Goal: Task Accomplishment & Management: Use online tool/utility

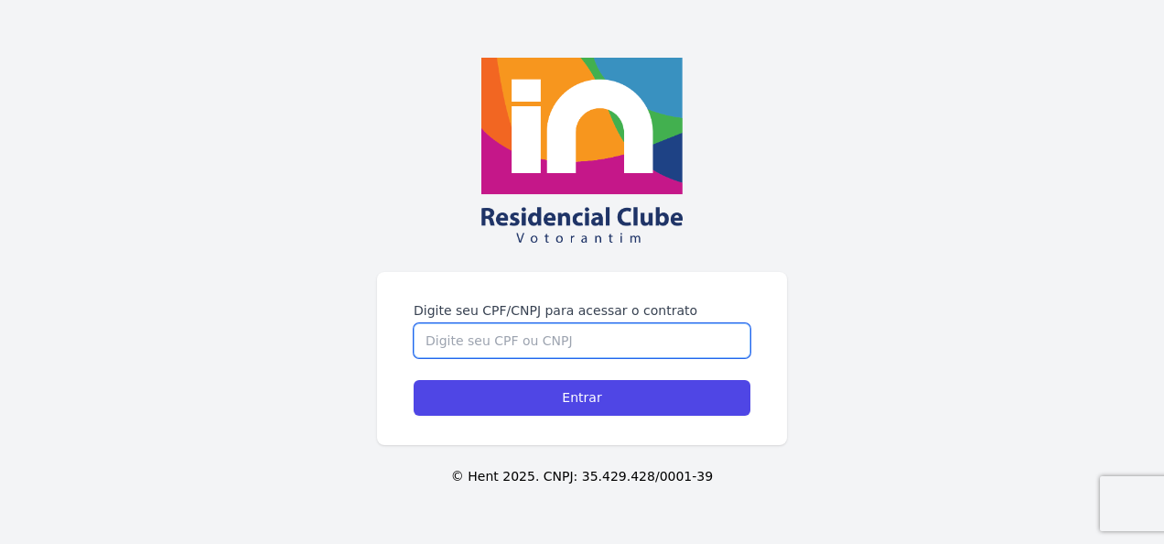
click at [476, 348] on input "Digite seu CPF/CNPJ para acessar o contrato" at bounding box center [582, 340] width 337 height 35
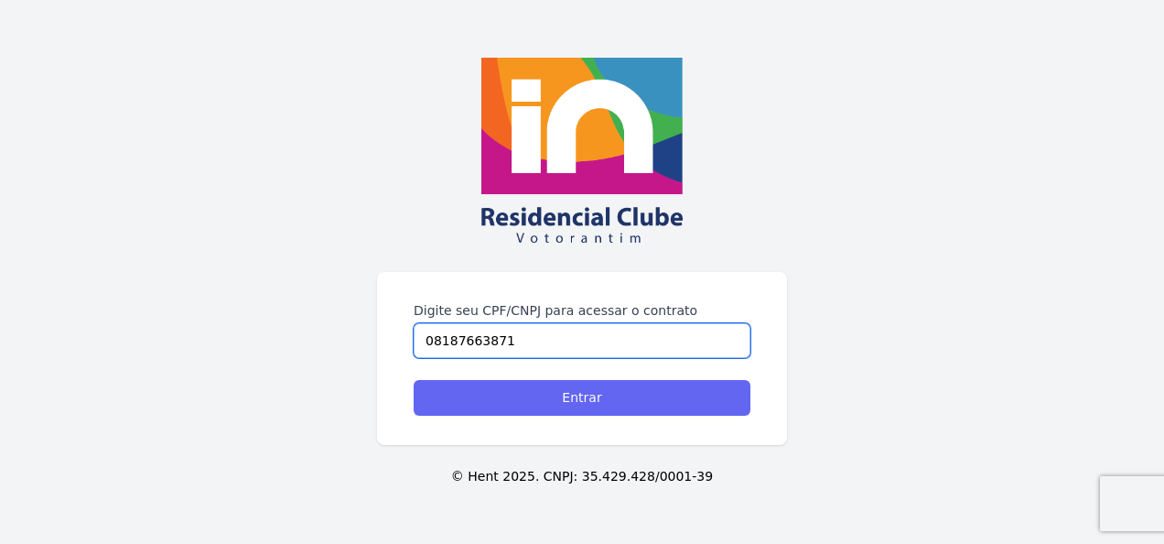
type input "08187663871"
click at [601, 399] on input "Entrar" at bounding box center [582, 398] width 337 height 36
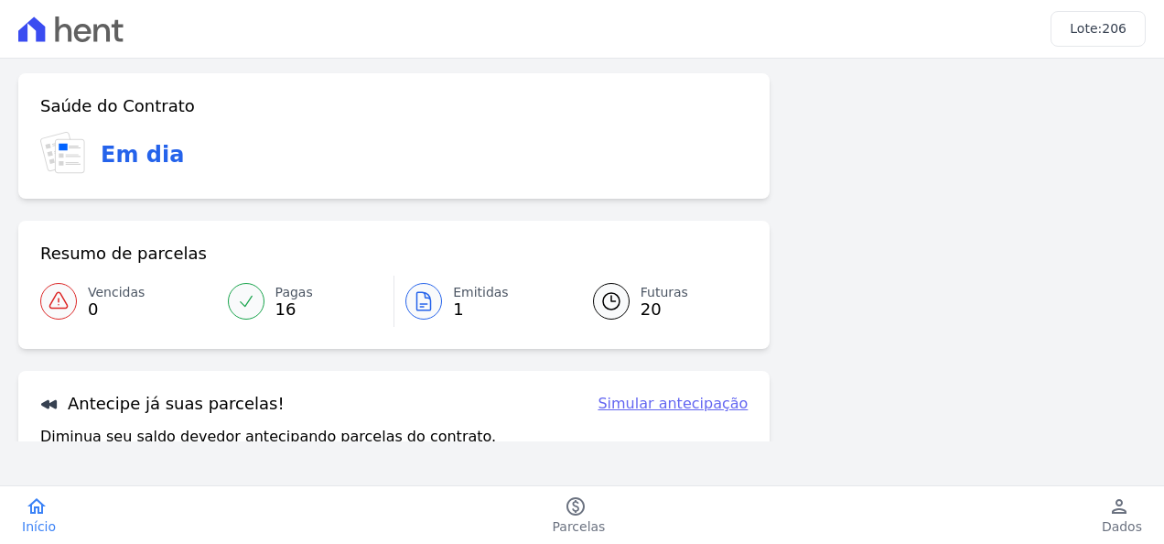
click at [606, 301] on icon at bounding box center [611, 301] width 16 height 16
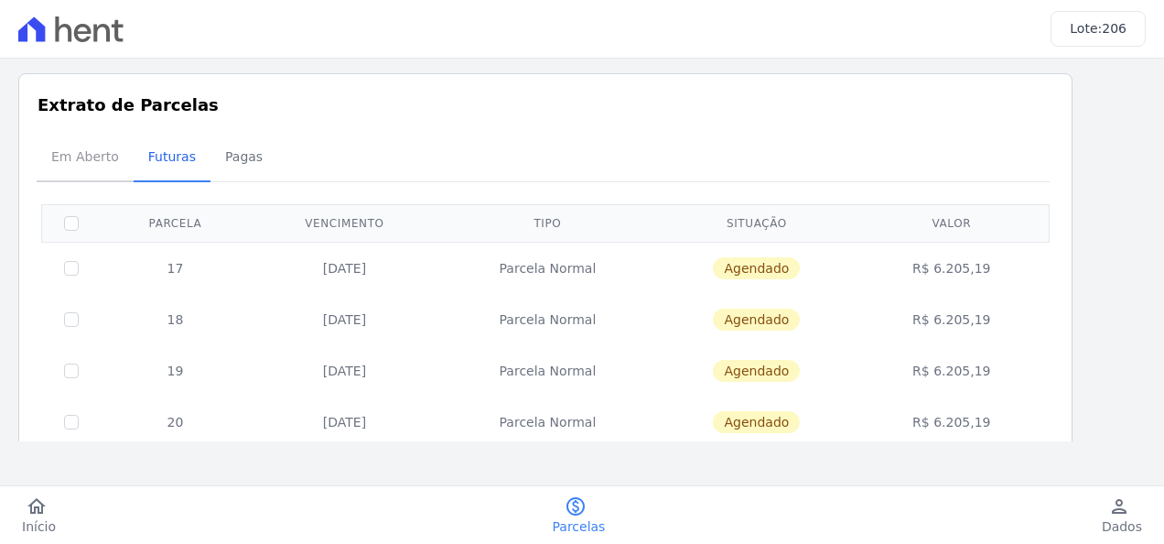
click at [78, 156] on span "Em Aberto" at bounding box center [85, 156] width 90 height 37
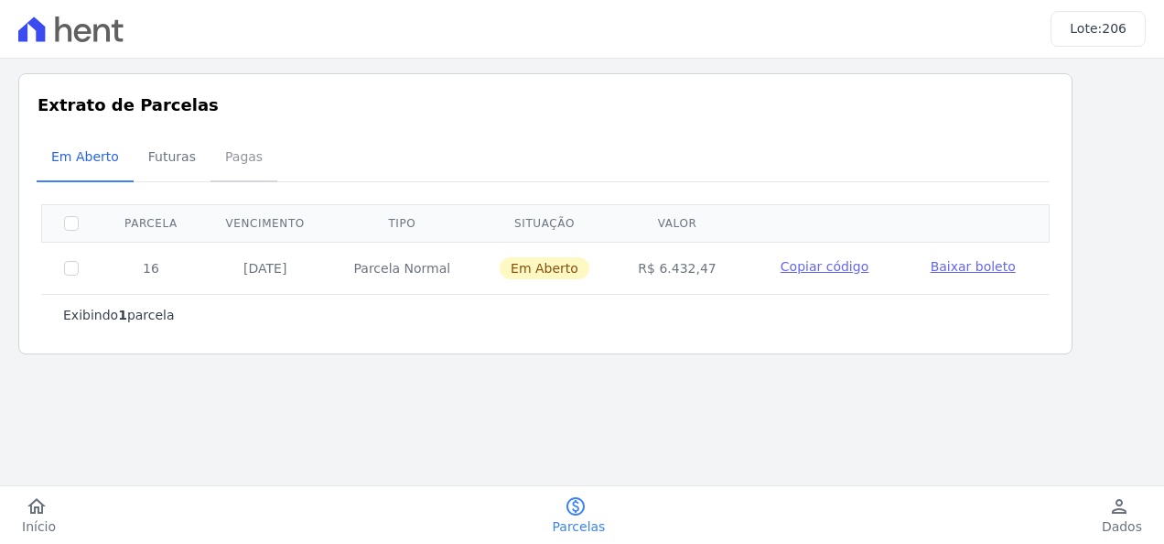
click at [233, 157] on span "Pagas" at bounding box center [244, 156] width 60 height 37
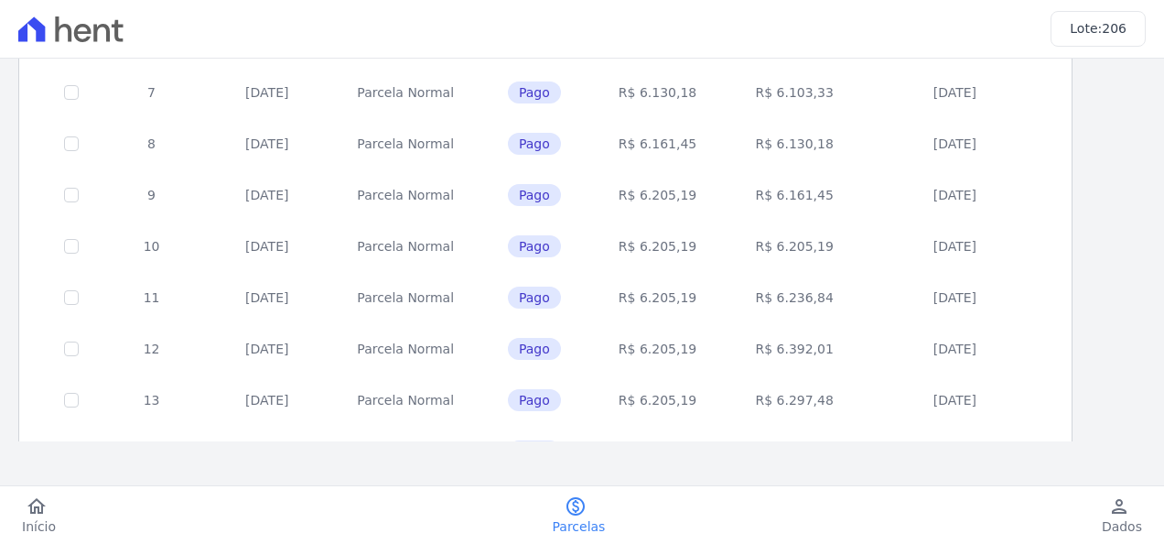
scroll to position [694, 0]
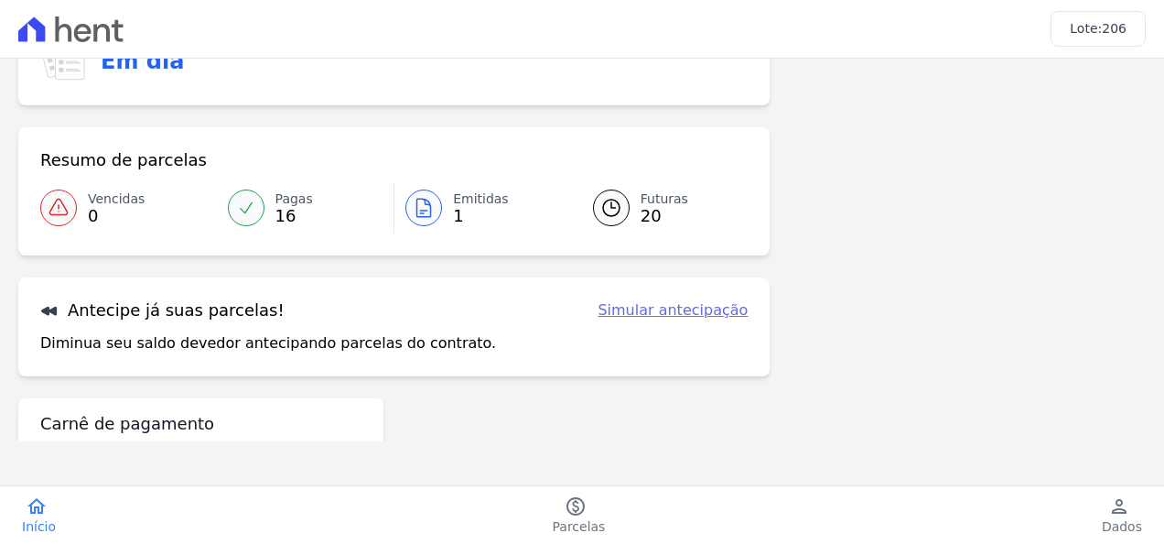
scroll to position [173, 0]
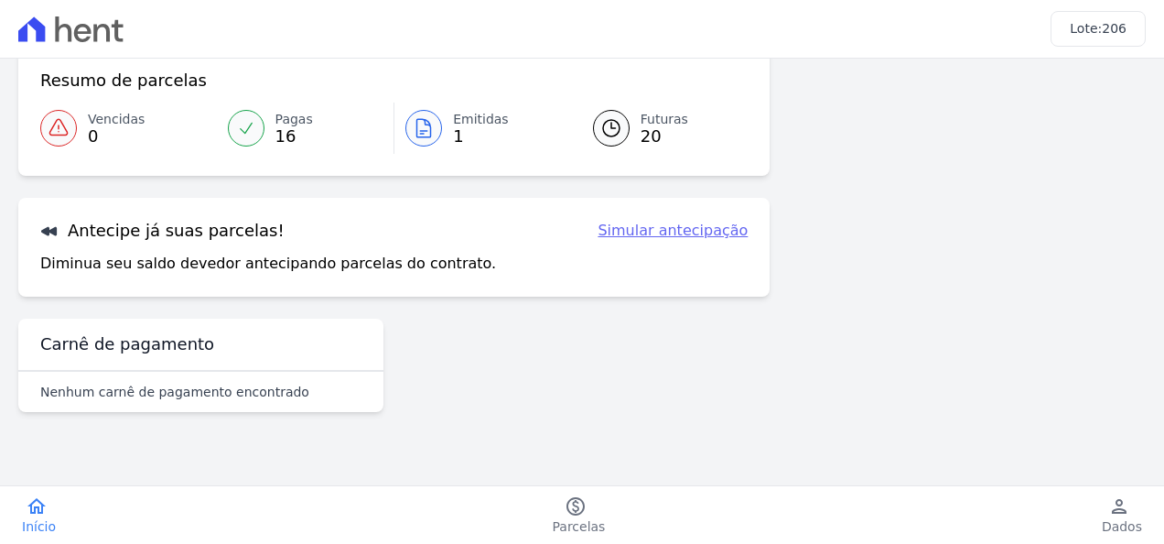
click at [687, 226] on link "Simular antecipação" at bounding box center [673, 231] width 150 height 22
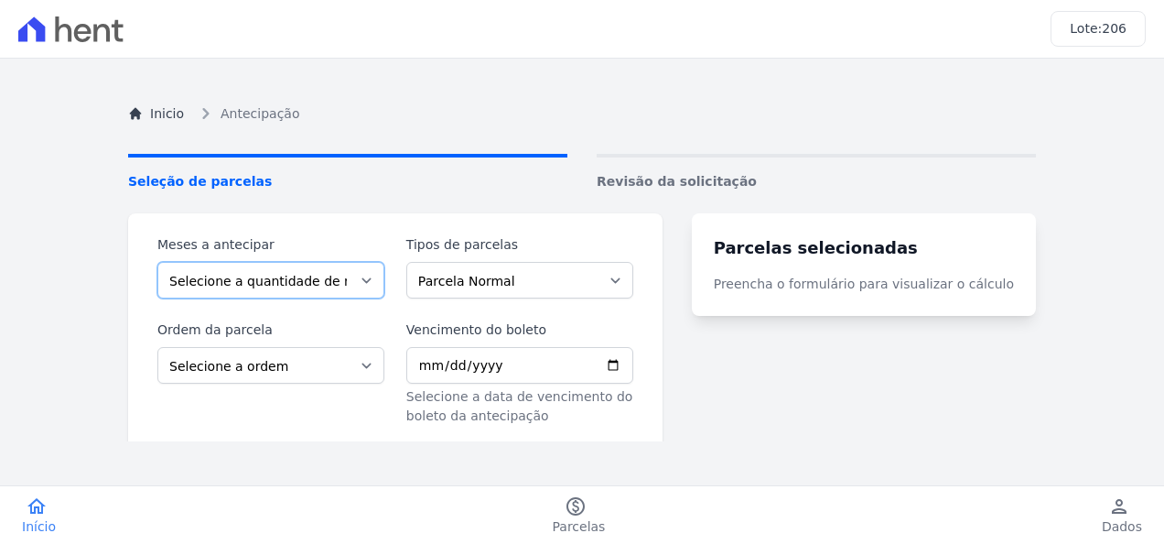
click at [377, 279] on select "Selecione a quantidade de meses a antecipar 1 2 3 4 5 6 7 8 9 10 11 12 13 14 15…" at bounding box center [270, 280] width 227 height 37
select select "19"
click at [157, 262] on select "Selecione a quantidade de meses a antecipar 1 2 3 4 5 6 7 8 9 10 11 12 13 14 15…" at bounding box center [270, 280] width 227 height 37
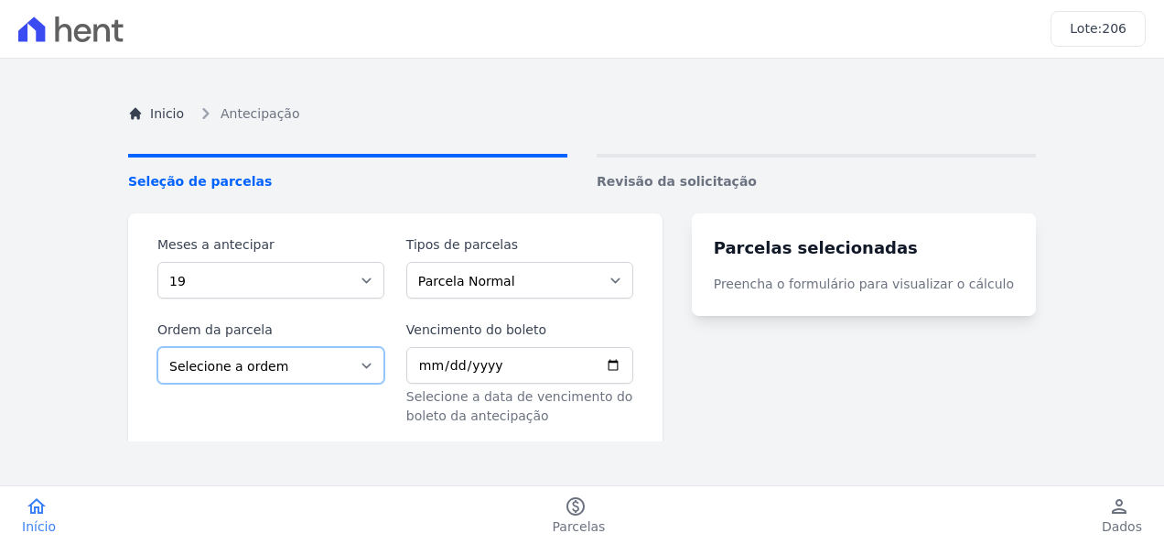
click at [381, 364] on select "Selecione a ordem Últimas parcelas Primeiras parcelas" at bounding box center [270, 365] width 227 height 37
select select "ending"
click at [157, 347] on select "Selecione a ordem Últimas parcelas Primeiras parcelas" at bounding box center [270, 365] width 227 height 37
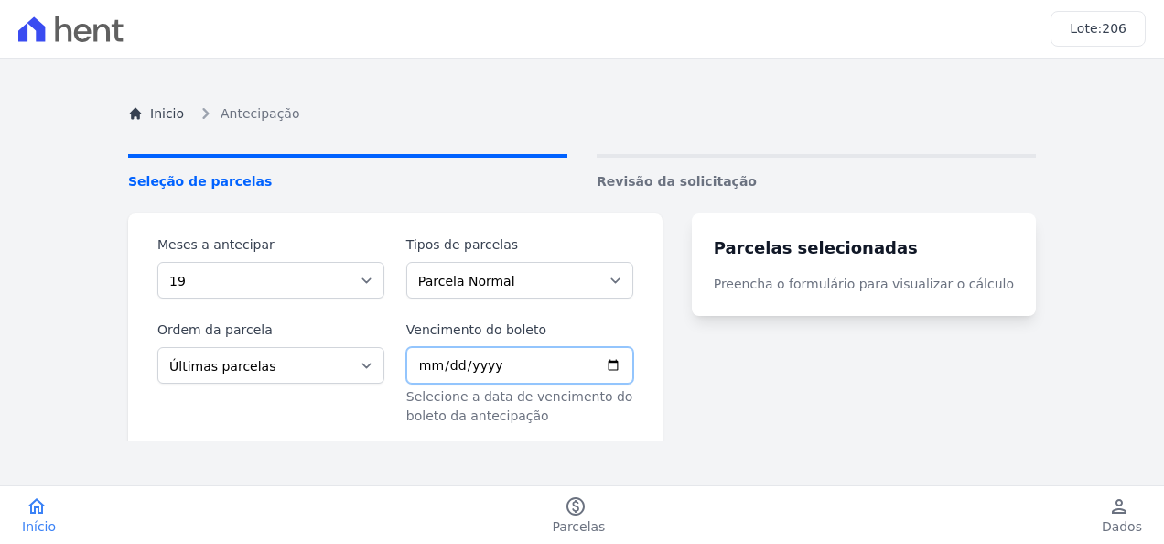
click at [633, 365] on input "Vencimento do boleto" at bounding box center [519, 365] width 227 height 37
type input "[DATE]"
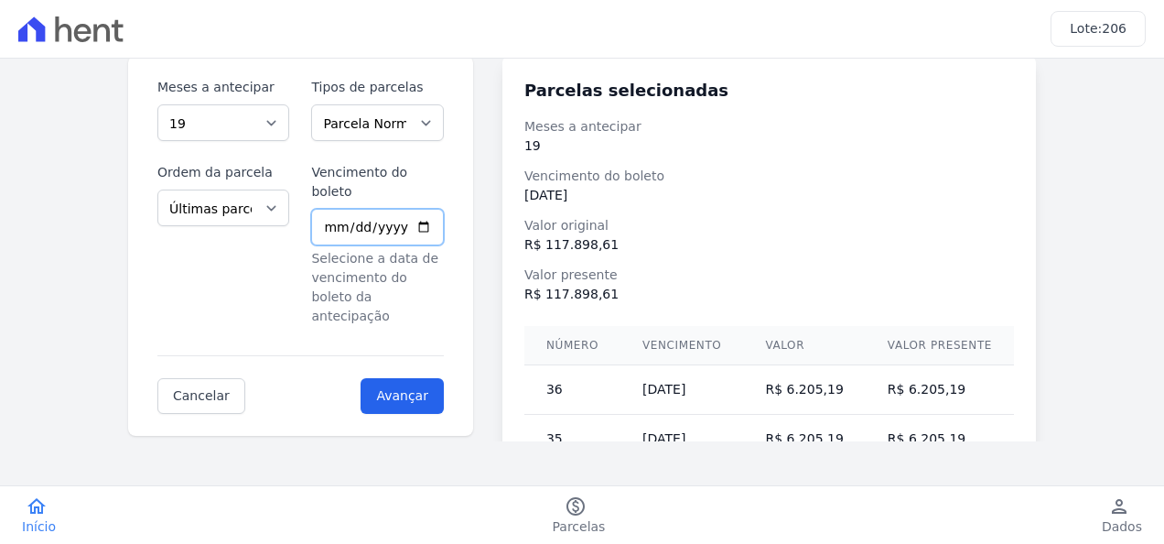
scroll to position [92, 0]
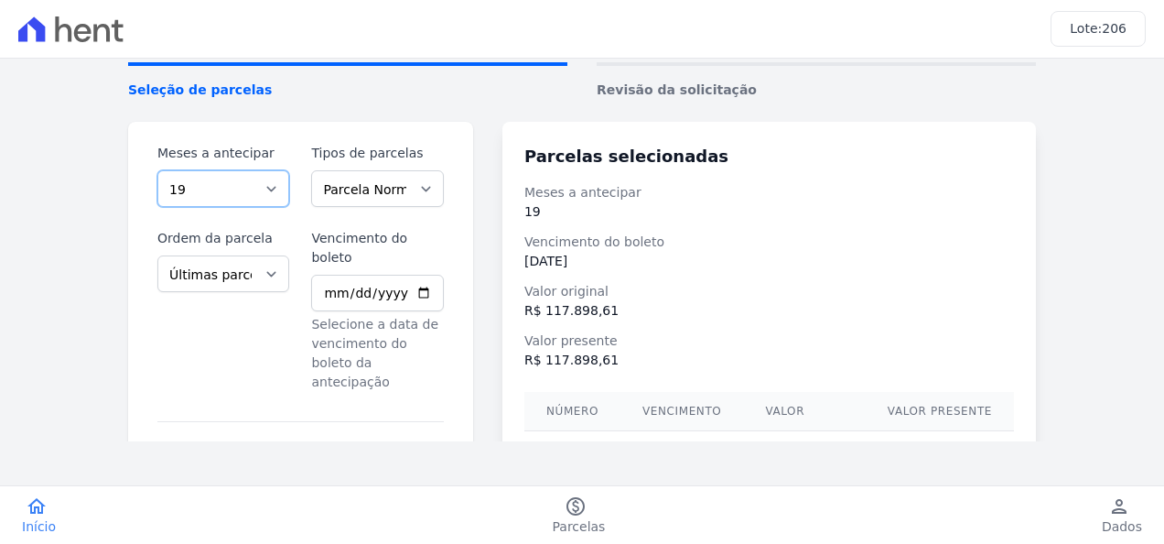
click at [280, 189] on select "Selecione a quantidade de meses a antecipar 1 2 3 4 5 6 7 8 9 10 11 12 13 14 15…" at bounding box center [223, 188] width 132 height 37
click at [157, 170] on select "Selecione a quantidade de meses a antecipar 1 2 3 4 5 6 7 8 9 10 11 12 13 14 15…" at bounding box center [223, 188] width 132 height 37
click at [419, 444] on input "Avançar" at bounding box center [402, 462] width 83 height 36
